Goal: Information Seeking & Learning: Learn about a topic

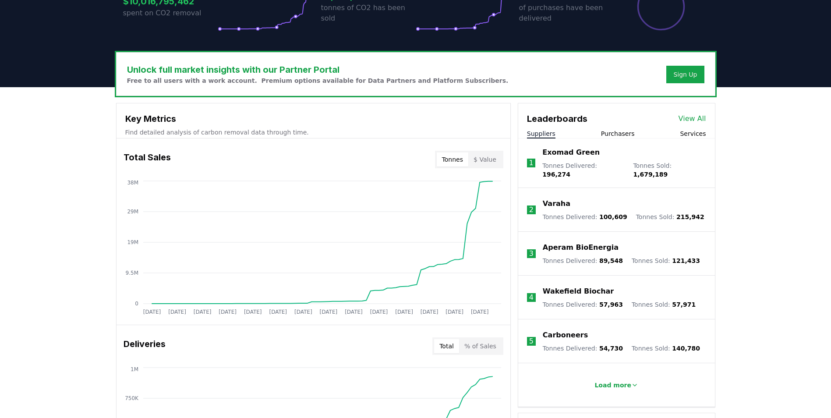
scroll to position [239, 0]
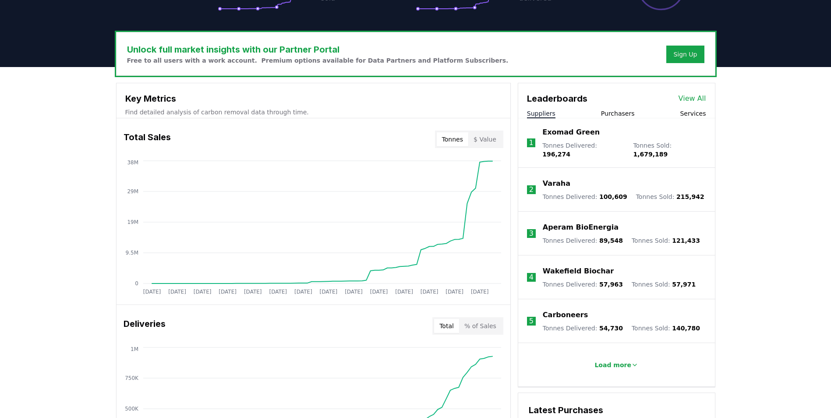
click at [695, 97] on link "View All" at bounding box center [693, 98] width 28 height 11
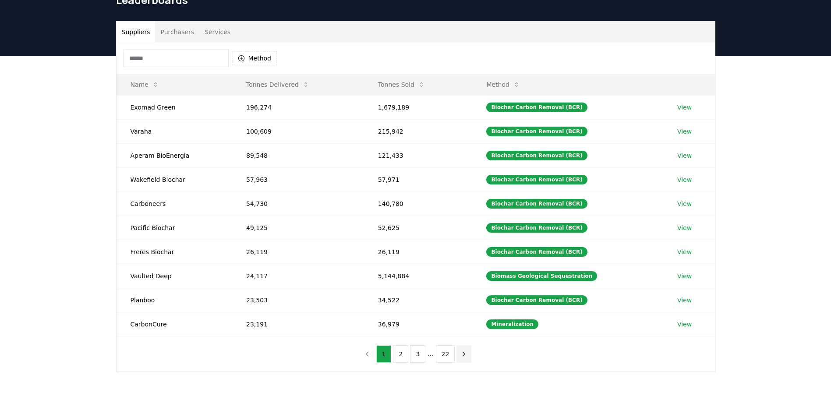
scroll to position [44, 0]
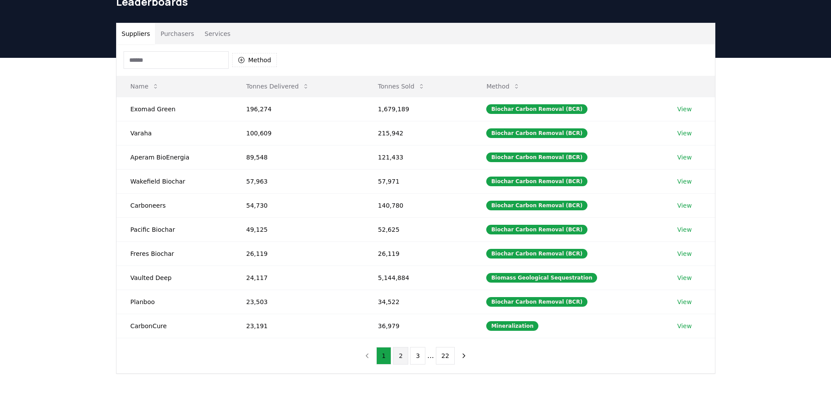
click at [401, 358] on button "2" at bounding box center [400, 356] width 15 height 18
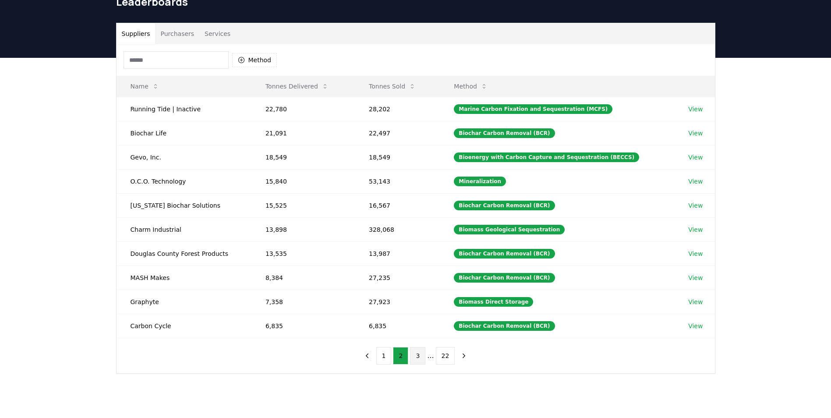
click at [416, 358] on button "3" at bounding box center [417, 356] width 15 height 18
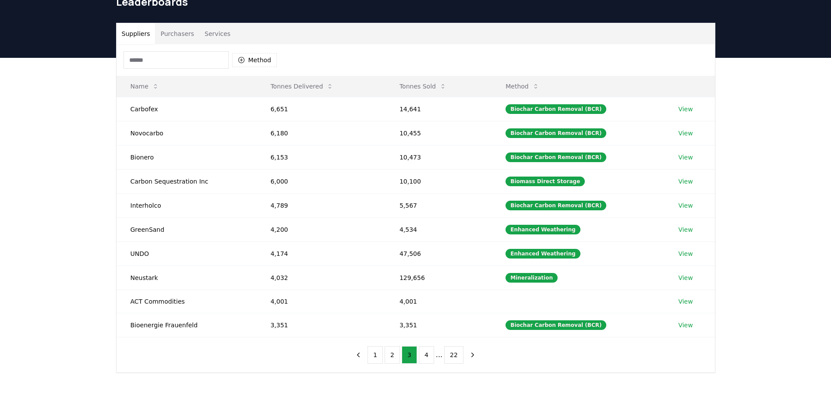
click at [764, 237] on div "Suppliers Purchasers Services Method Name Tonnes Delivered Tonnes Sold Method C…" at bounding box center [415, 233] width 831 height 350
click at [685, 110] on link "View" at bounding box center [685, 109] width 14 height 9
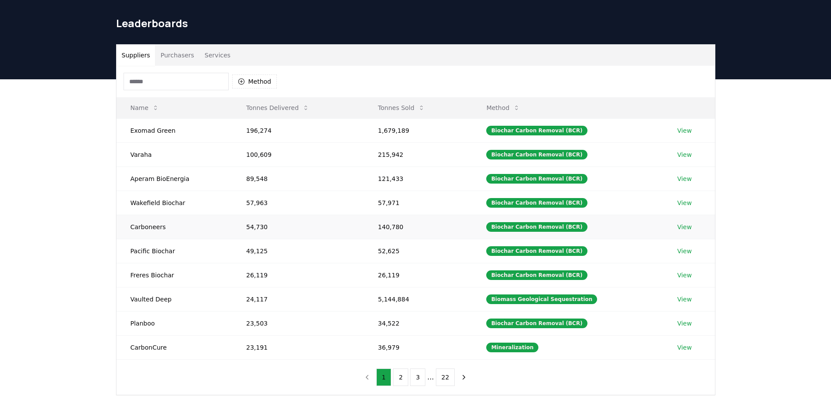
scroll to position [0, 0]
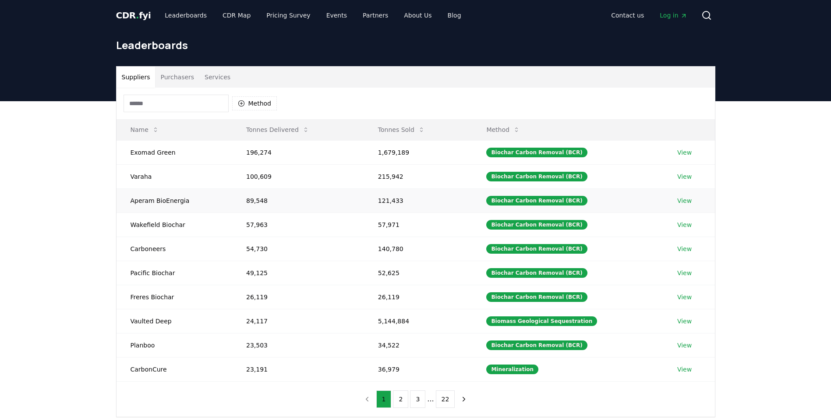
drag, startPoint x: 184, startPoint y: 203, endPoint x: 142, endPoint y: 198, distance: 42.4
drag, startPoint x: 131, startPoint y: 199, endPoint x: 189, endPoint y: 203, distance: 57.5
click at [189, 203] on td "Aperam BioEnergia" at bounding box center [175, 200] width 116 height 24
copy td "Aperam BioEnergia"
